Goal: Task Accomplishment & Management: Manage account settings

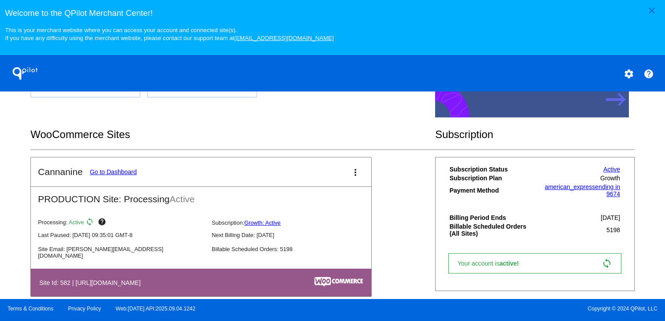
scroll to position [276, 0]
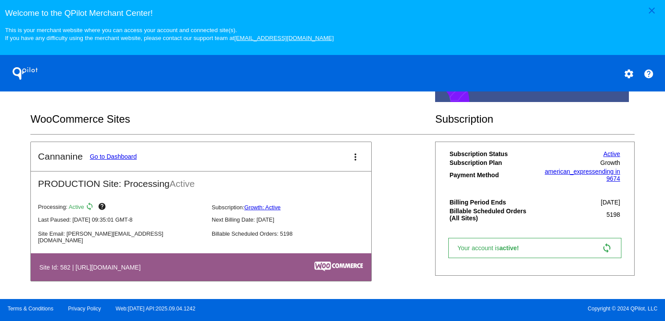
click at [109, 151] on mat-card-title "Cannanine Go to Dashboard" at bounding box center [87, 156] width 99 height 11
click at [109, 156] on link "Go to Dashboard" at bounding box center [113, 156] width 47 height 7
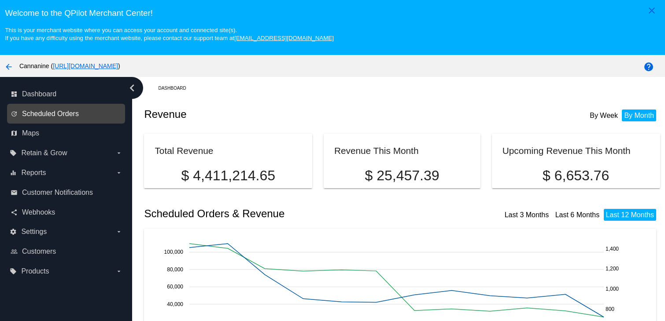
click at [60, 117] on span "Scheduled Orders" at bounding box center [50, 114] width 57 height 8
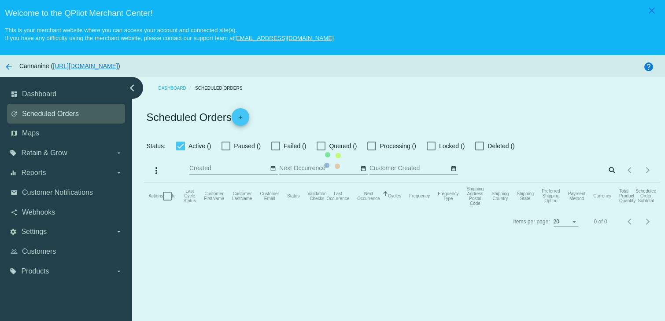
click at [144, 183] on mat-table "Actions Id Last Cycle Status Customer FirstName Customer LastName Customer Emai…" at bounding box center [401, 196] width 515 height 26
checkbox input "true"
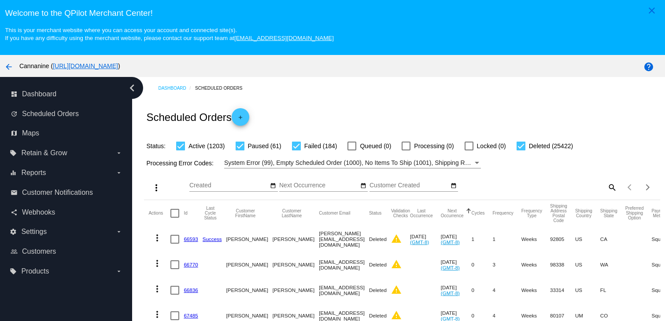
click at [606, 190] on mat-icon "search" at bounding box center [611, 187] width 11 height 14
click at [573, 188] on input "Search" at bounding box center [553, 185] width 129 height 7
paste input "[EMAIL_ADDRESS][DOMAIN_NAME]"
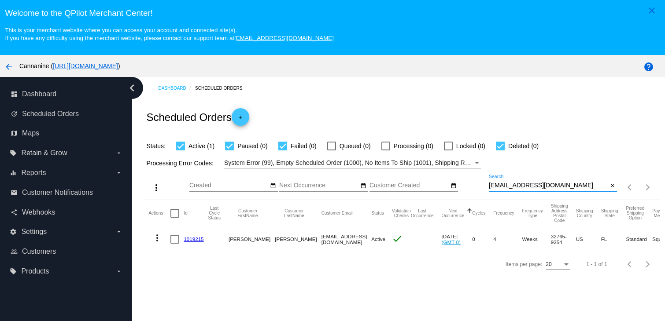
click at [155, 240] on mat-icon "more_vert" at bounding box center [157, 238] width 11 height 11
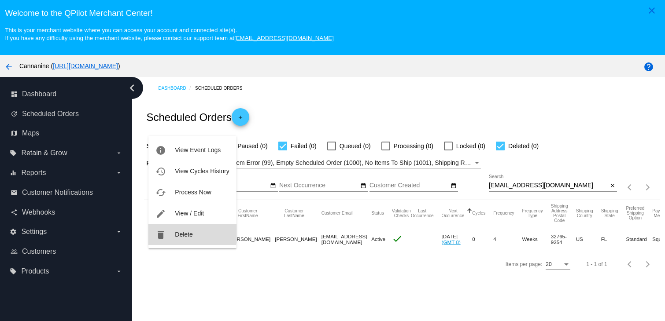
click at [169, 231] on button "delete Delete" at bounding box center [192, 234] width 88 height 21
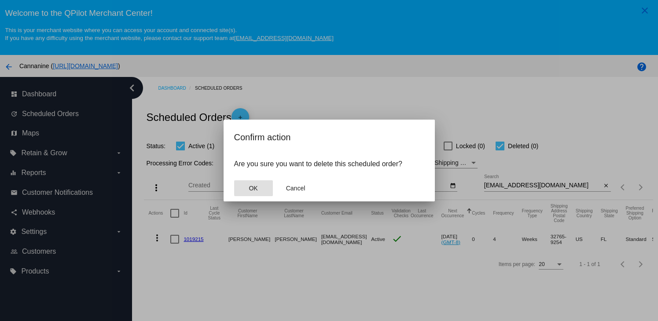
click at [260, 181] on button "OK" at bounding box center [253, 188] width 39 height 16
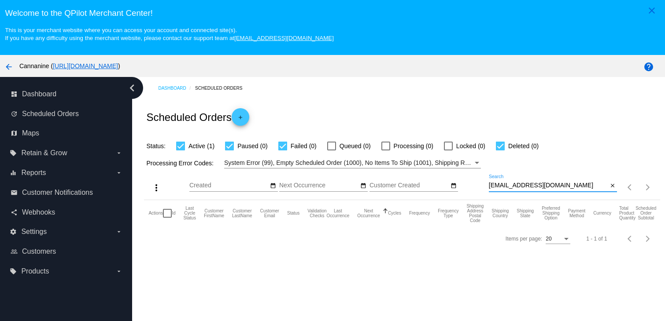
click at [569, 187] on input "[EMAIL_ADDRESS][DOMAIN_NAME]" at bounding box center [548, 185] width 119 height 7
type input "[EMAIL_ADDRESS][DOMAIN_NAME]"
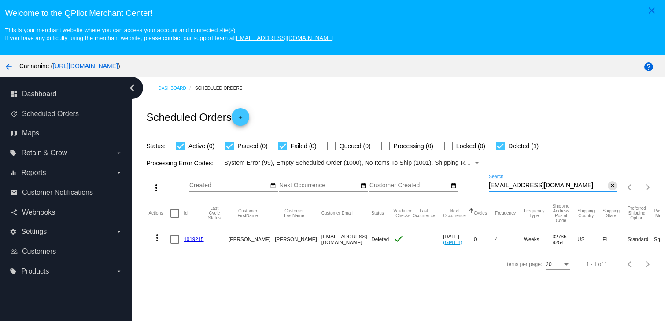
click at [609, 184] on mat-icon "close" at bounding box center [612, 186] width 6 height 7
